Goal: Complete application form

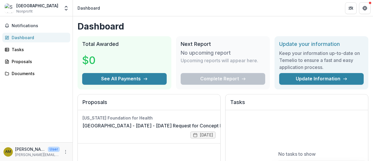
scroll to position [93, 0]
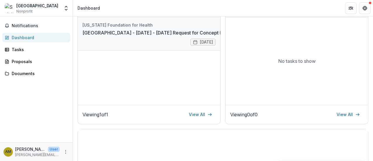
click at [166, 32] on link "[GEOGRAPHIC_DATA] - [DATE] - [DATE] Request for Concept Papers" at bounding box center [158, 32] width 153 height 7
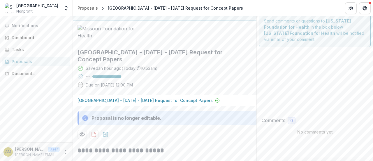
scroll to position [93, 0]
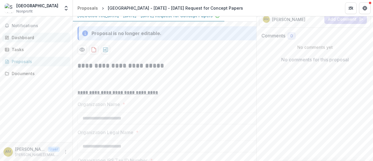
click at [27, 34] on link "Dashboard" at bounding box center [36, 38] width 68 height 10
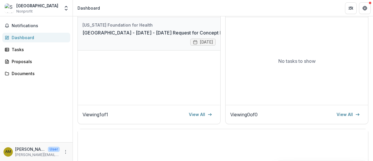
click at [154, 32] on link "[GEOGRAPHIC_DATA] - [DATE] - [DATE] Request for Concept Papers" at bounding box center [158, 32] width 153 height 7
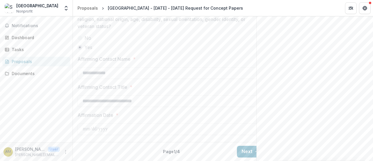
scroll to position [1005, 0]
click at [246, 146] on button "Next" at bounding box center [250, 151] width 27 height 12
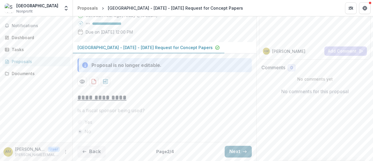
click at [237, 154] on button "Next" at bounding box center [238, 151] width 27 height 12
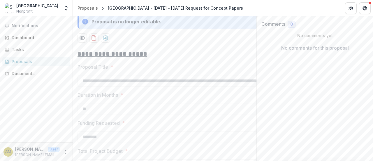
scroll to position [598, 0]
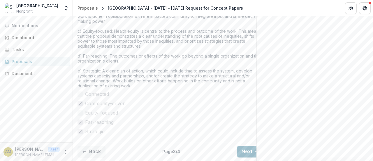
click at [245, 145] on button "Next" at bounding box center [250, 151] width 27 height 12
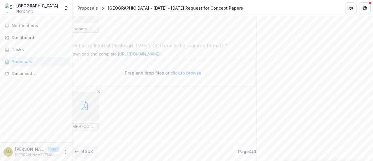
scroll to position [0, 14]
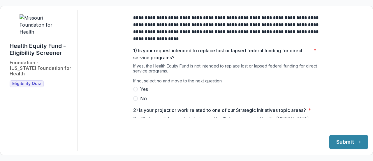
click at [135, 101] on span at bounding box center [135, 98] width 5 height 5
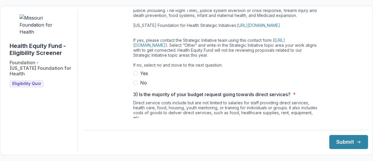
scroll to position [121, 0]
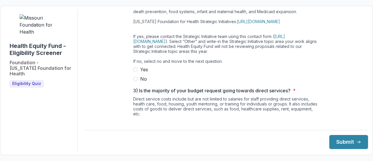
click at [134, 81] on span at bounding box center [135, 78] width 5 height 5
drag, startPoint x: 361, startPoint y: 67, endPoint x: 356, endPoint y: 84, distance: 17.2
click at [356, 84] on div "**********" at bounding box center [226, 59] width 283 height 343
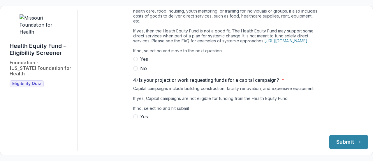
scroll to position [215, 0]
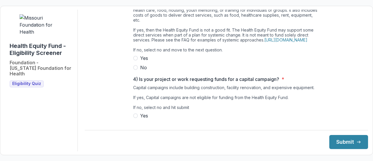
click at [136, 71] on label "No" at bounding box center [226, 67] width 186 height 7
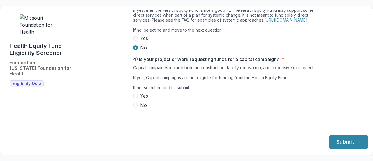
click at [133, 107] on span at bounding box center [135, 105] width 5 height 5
click at [338, 141] on button "Submit" at bounding box center [348, 142] width 39 height 14
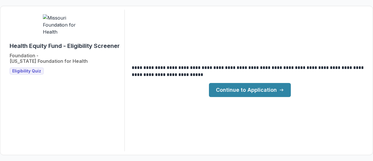
click at [262, 85] on link "Continue to Application" at bounding box center [250, 90] width 82 height 14
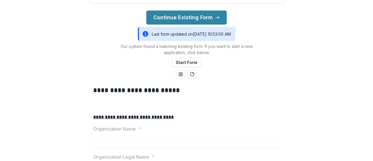
scroll to position [91, 0]
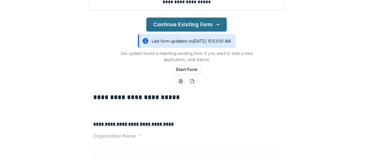
click at [199, 31] on button "Continue Existing Form" at bounding box center [186, 24] width 80 height 14
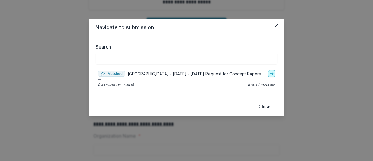
click at [272, 74] on icon "go-to" at bounding box center [271, 73] width 5 height 5
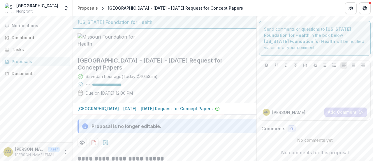
click at [244, 41] on div at bounding box center [165, 41] width 184 height 24
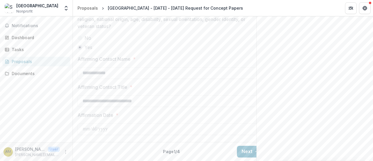
scroll to position [1005, 0]
click at [247, 146] on button "Next" at bounding box center [250, 151] width 27 height 12
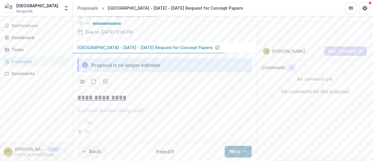
click at [240, 147] on button "Next" at bounding box center [238, 151] width 27 height 12
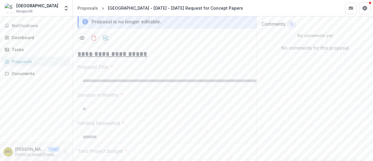
scroll to position [598, 0]
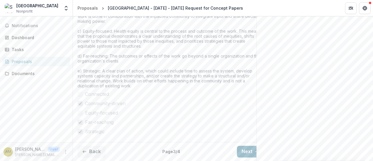
click at [249, 146] on button "Next" at bounding box center [250, 151] width 27 height 12
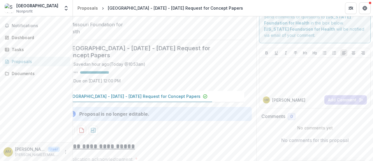
scroll to position [0, 0]
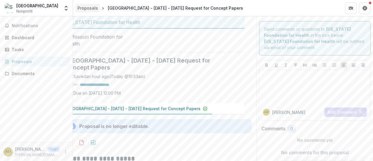
click at [82, 10] on div "Proposals" at bounding box center [87, 8] width 20 height 6
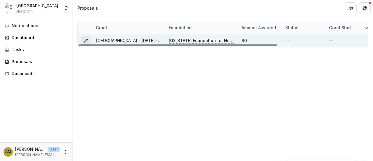
click at [83, 40] on button "Grant 82ab46c5-576b-41eb-875a-1754206e33dc" at bounding box center [85, 40] width 9 height 9
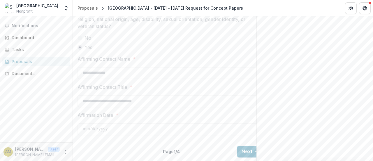
scroll to position [0, 14]
click at [231, 147] on button "Next" at bounding box center [238, 151] width 27 height 12
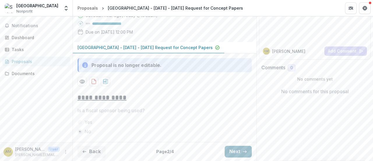
scroll to position [104, 0]
click at [231, 147] on button "Next" at bounding box center [238, 151] width 27 height 12
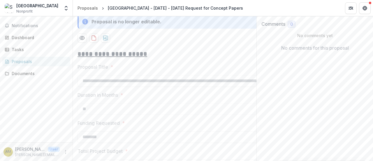
scroll to position [598, 0]
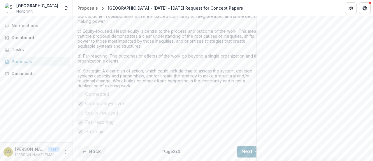
click at [246, 145] on button "Next" at bounding box center [250, 151] width 27 height 12
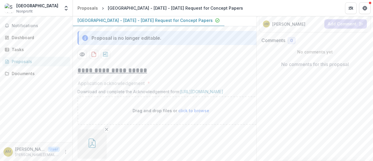
scroll to position [86, 0]
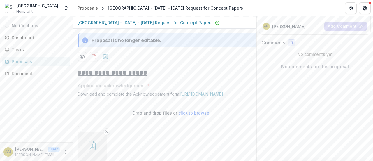
click at [86, 43] on icon at bounding box center [85, 40] width 6 height 6
click at [198, 47] on div "Proposal is no longer editable." at bounding box center [170, 40] width 186 height 14
click at [23, 34] on link "Dashboard" at bounding box center [36, 38] width 68 height 10
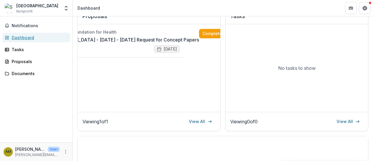
scroll to position [0, 40]
click at [202, 33] on link "Complete" at bounding box center [212, 33] width 34 height 9
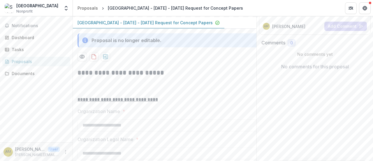
scroll to position [73, 0]
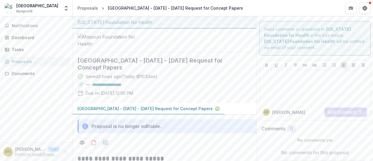
click at [188, 52] on div at bounding box center [165, 41] width 184 height 24
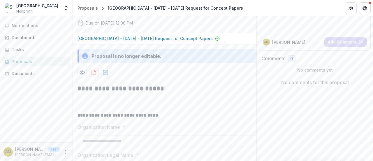
scroll to position [105, 0]
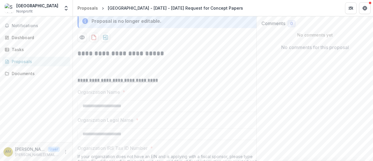
click at [85, 24] on icon at bounding box center [85, 21] width 6 height 6
click at [84, 24] on icon at bounding box center [85, 21] width 6 height 6
